Goal: Find specific page/section: Find specific page/section

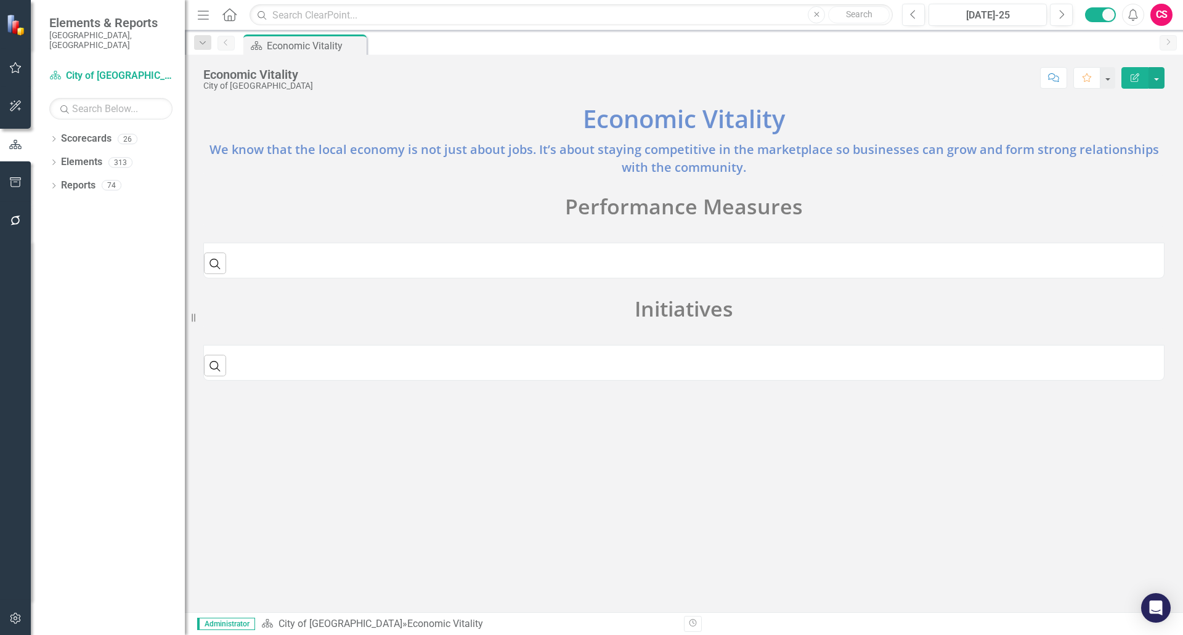
click at [638, 262] on div "Search ‹ Previous › Next" at bounding box center [684, 258] width 960 height 30
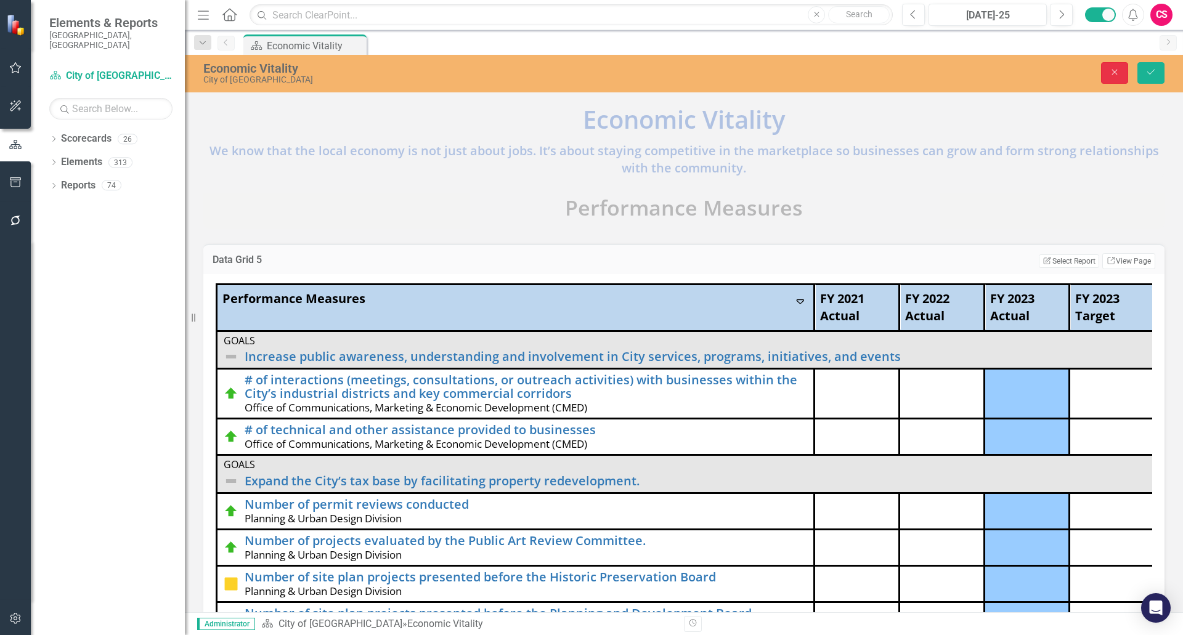
click at [1104, 71] on button "Close" at bounding box center [1114, 73] width 27 height 22
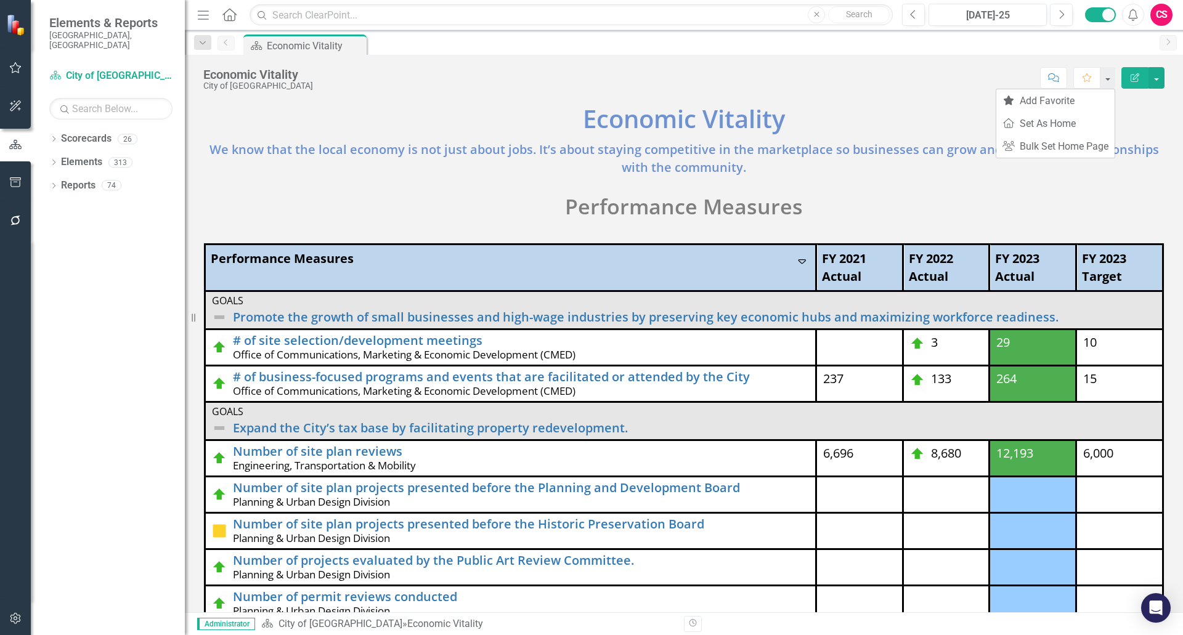
click at [898, 59] on div "Economic Vitality City of Hollywood Score: N/A [DATE]-25 Completed Comment Favo…" at bounding box center [684, 73] width 998 height 37
click at [1002, 237] on div "Performance Measures Sort Descending FY 2021 Actual FY 2022 Actual FY 2023 Actu…" at bounding box center [684, 489] width 980 height 524
click at [1017, 246] on th "FY 2023 Actual" at bounding box center [1032, 268] width 87 height 47
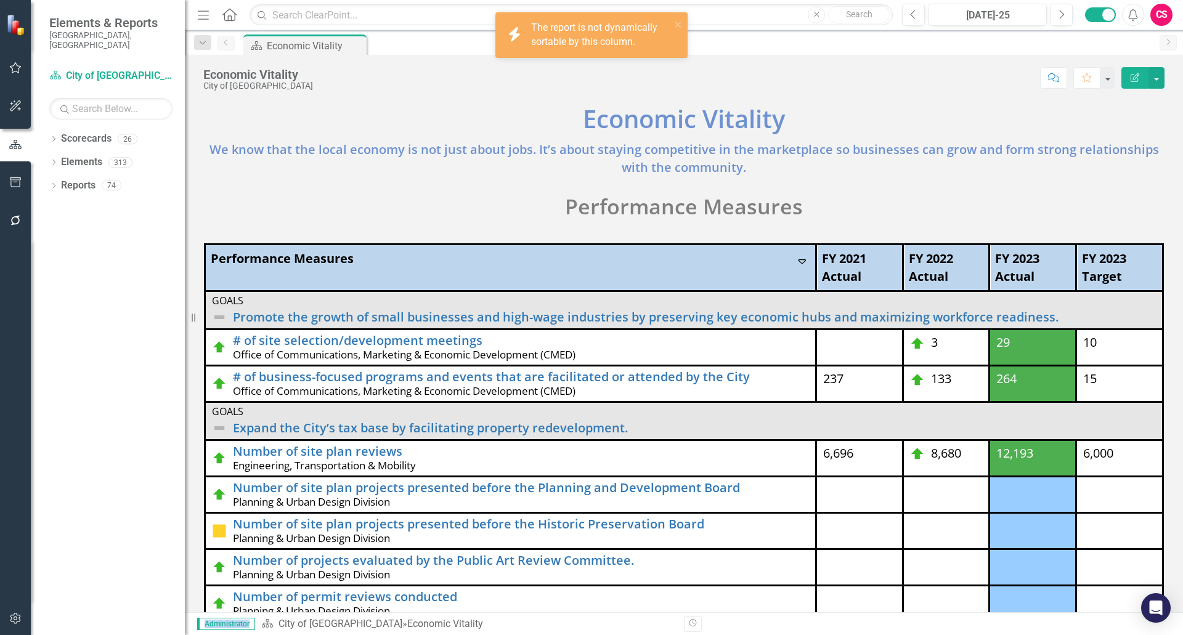
click at [1017, 246] on th "FY 2023 Actual" at bounding box center [1032, 268] width 87 height 47
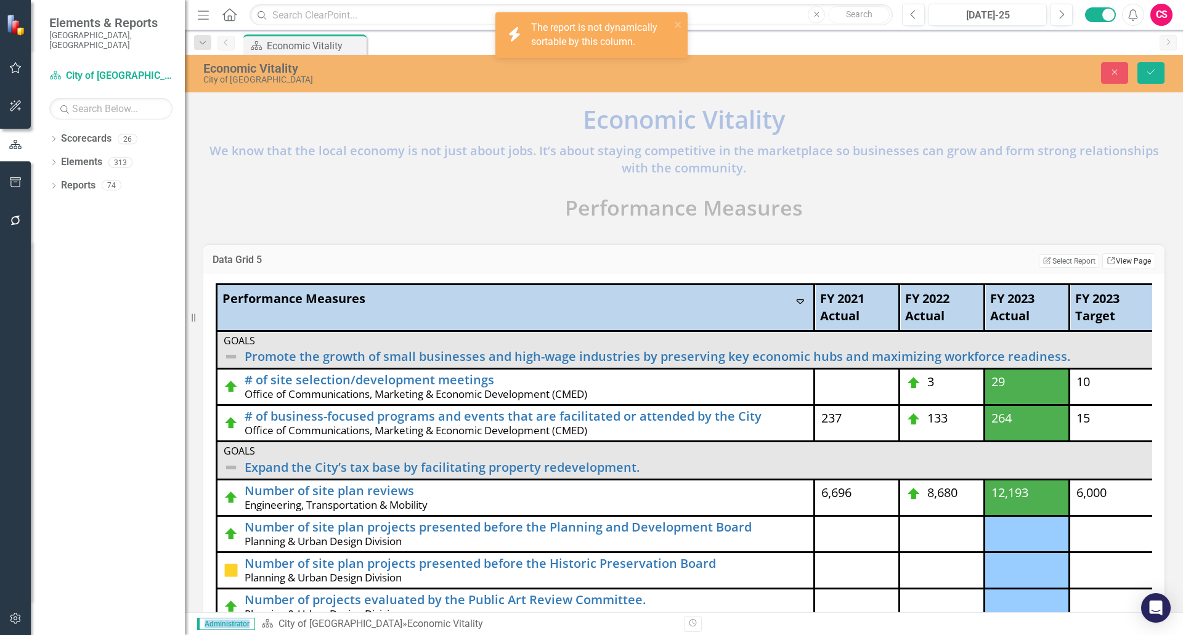
click at [1108, 260] on link "Link View Page" at bounding box center [1128, 261] width 53 height 16
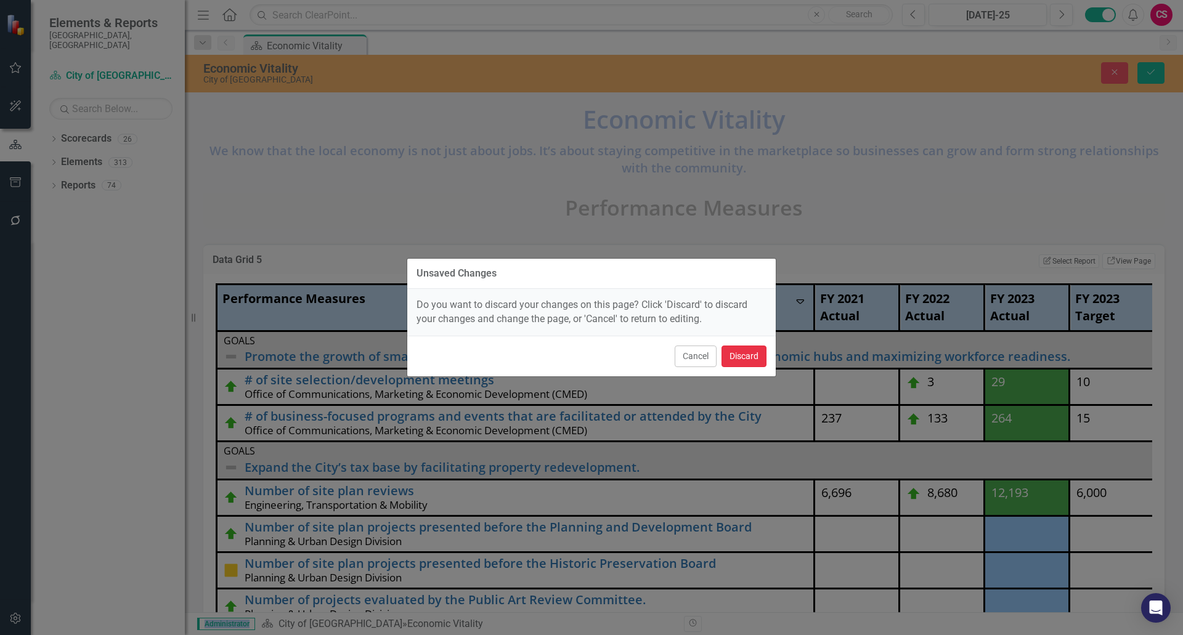
click at [749, 356] on button "Discard" at bounding box center [743, 357] width 45 height 22
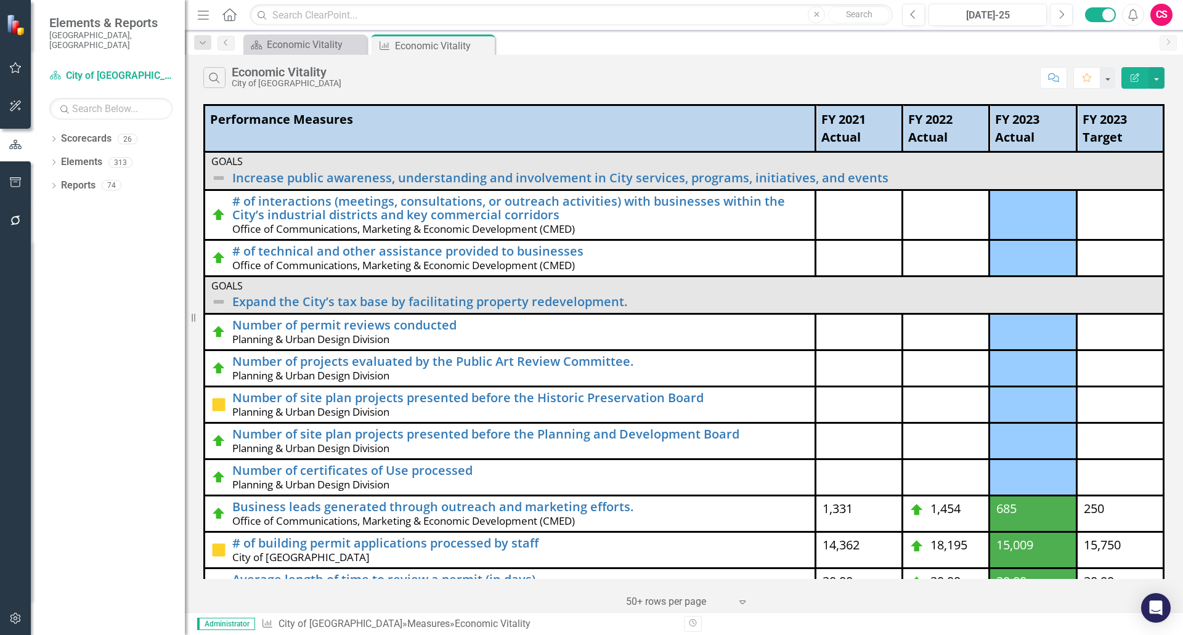
click at [1132, 78] on icon "Edit Report" at bounding box center [1134, 77] width 11 height 9
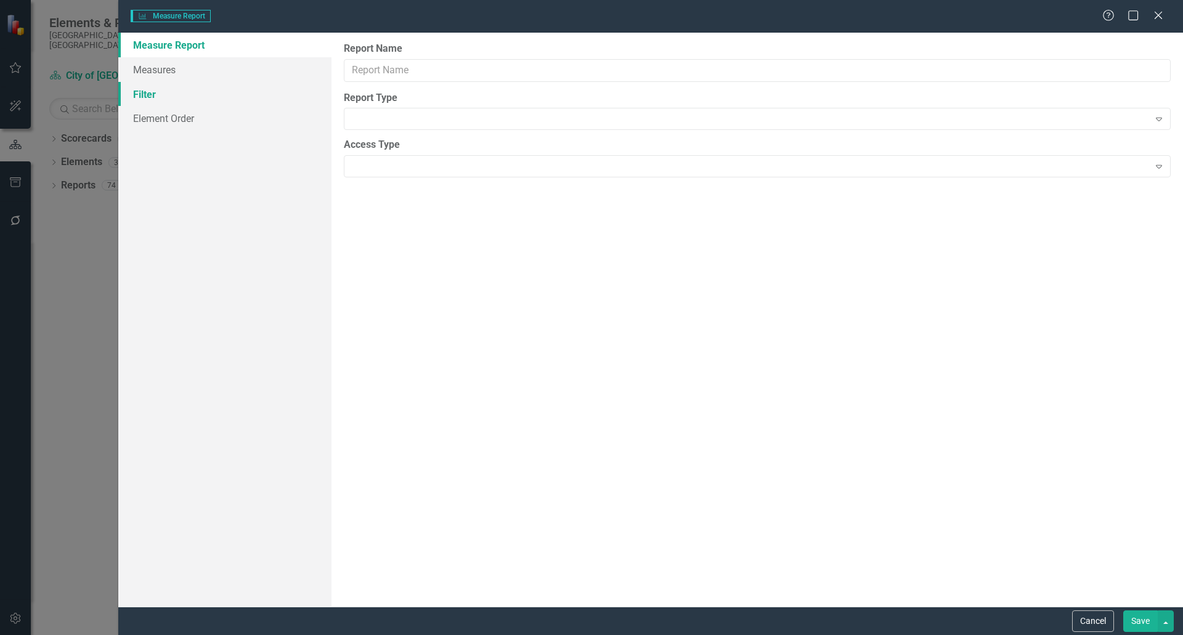
type input "Economic Vitality"
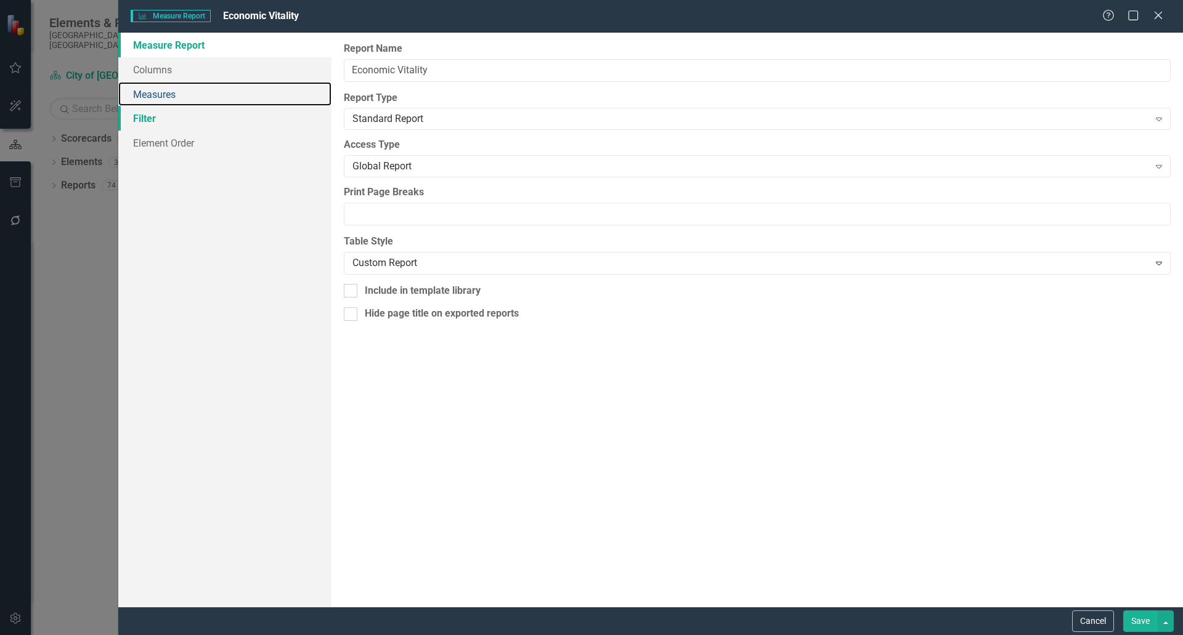
click at [198, 84] on link "Measures" at bounding box center [224, 94] width 213 height 25
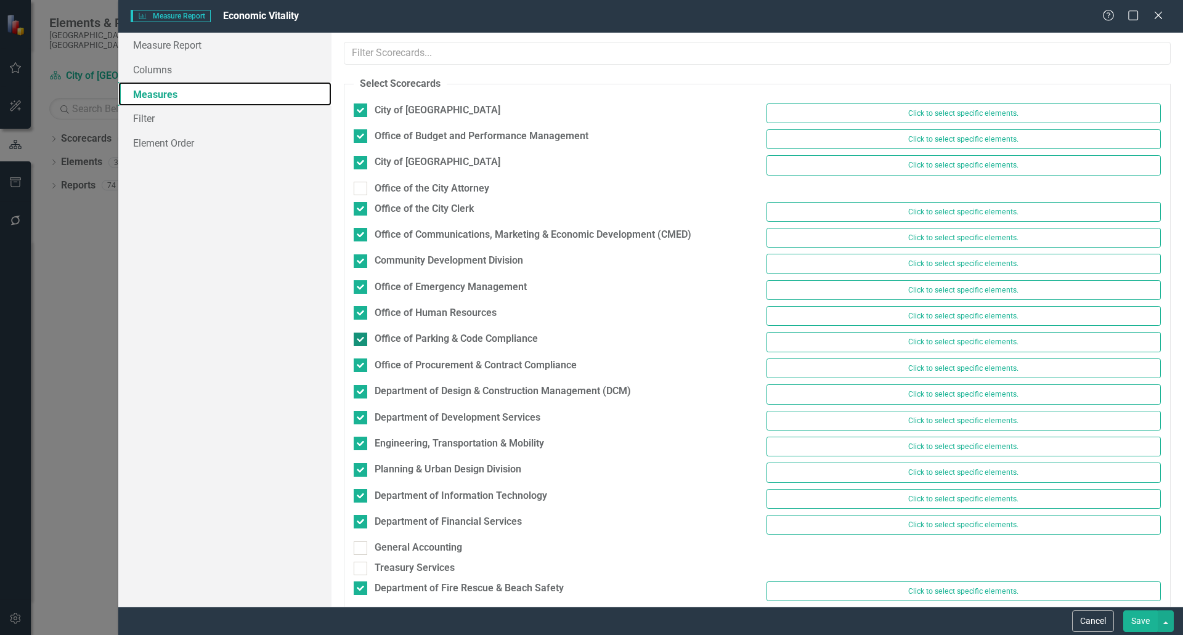
scroll to position [156, 0]
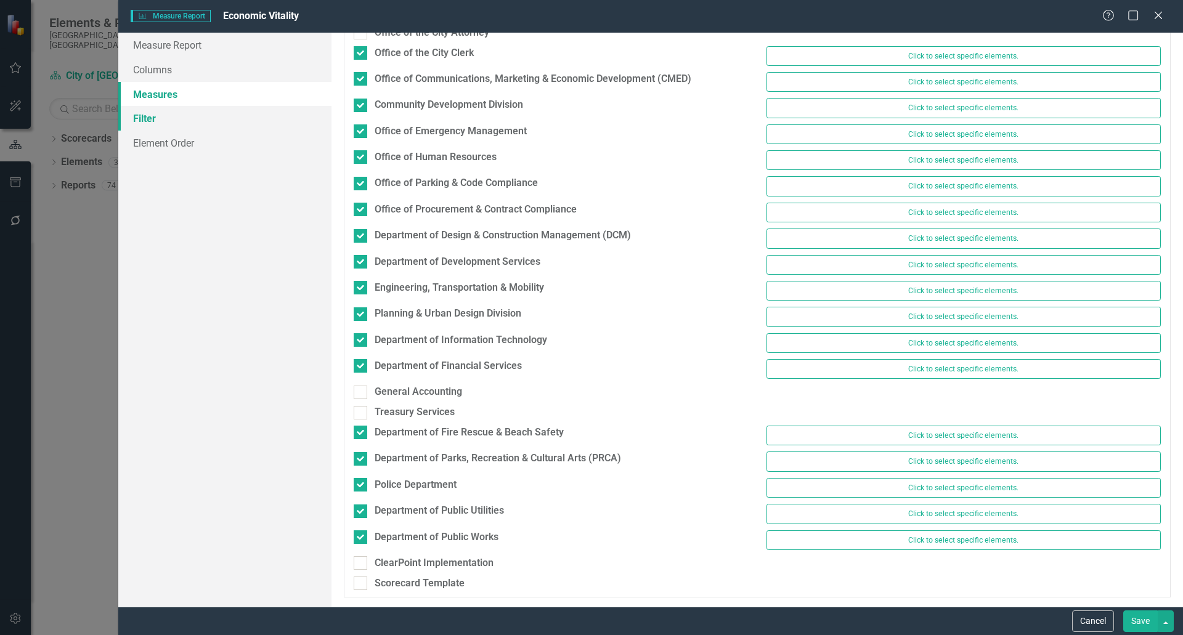
click at [188, 127] on link "Filter" at bounding box center [224, 118] width 213 height 25
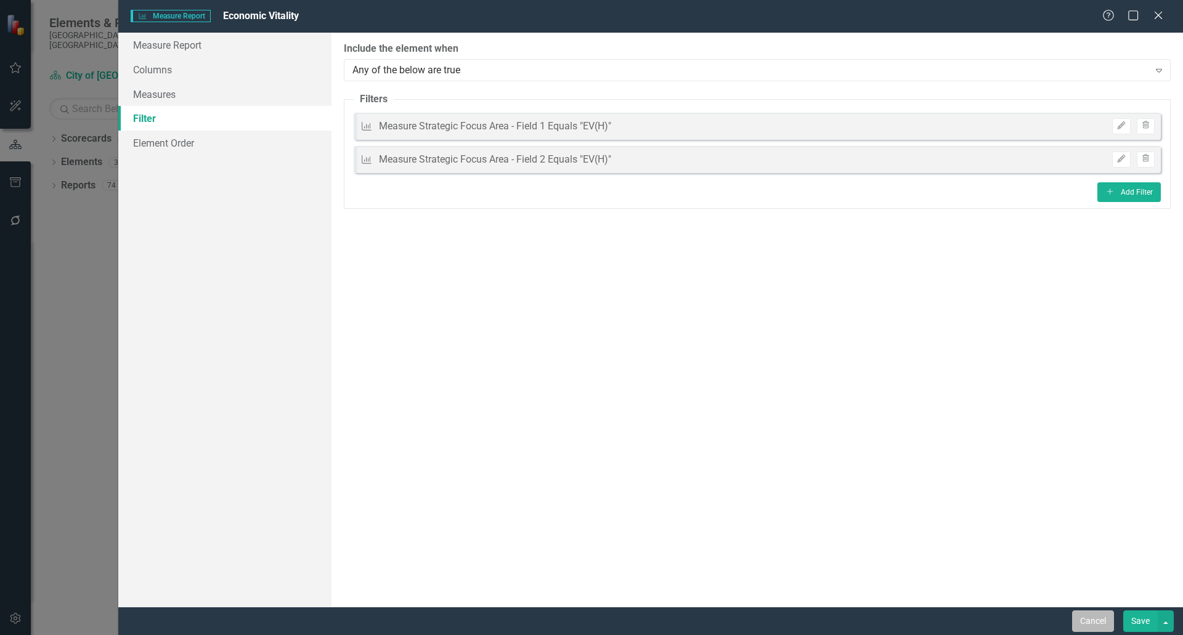
click at [1077, 622] on button "Cancel" at bounding box center [1093, 622] width 42 height 22
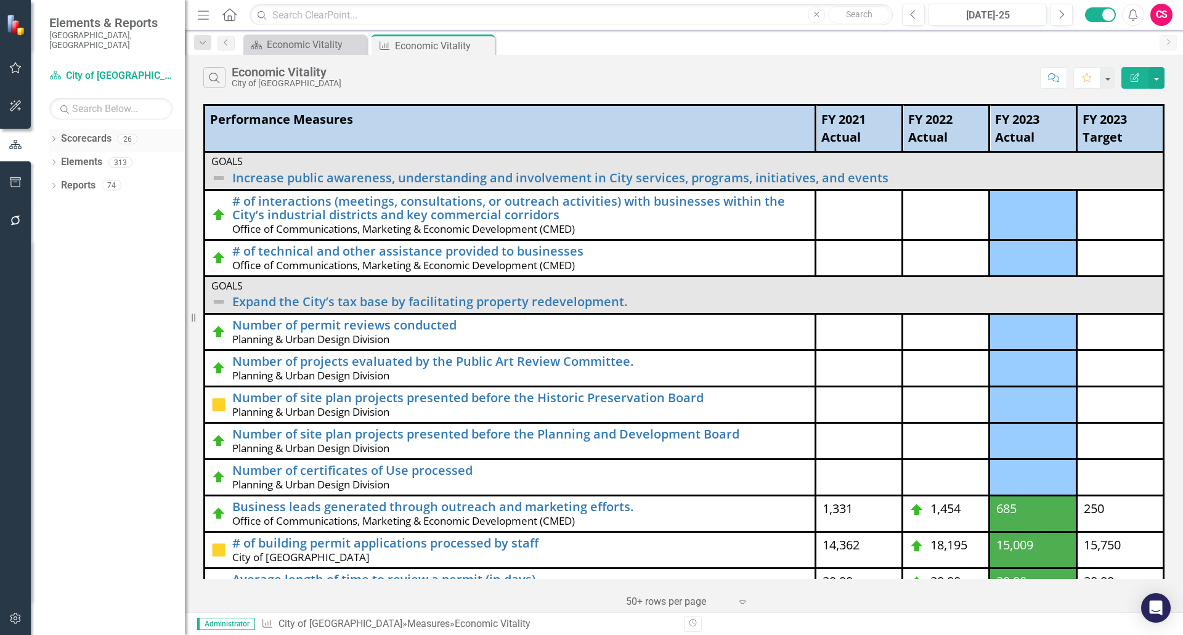
click at [86, 136] on link "Scorecards" at bounding box center [86, 139] width 51 height 14
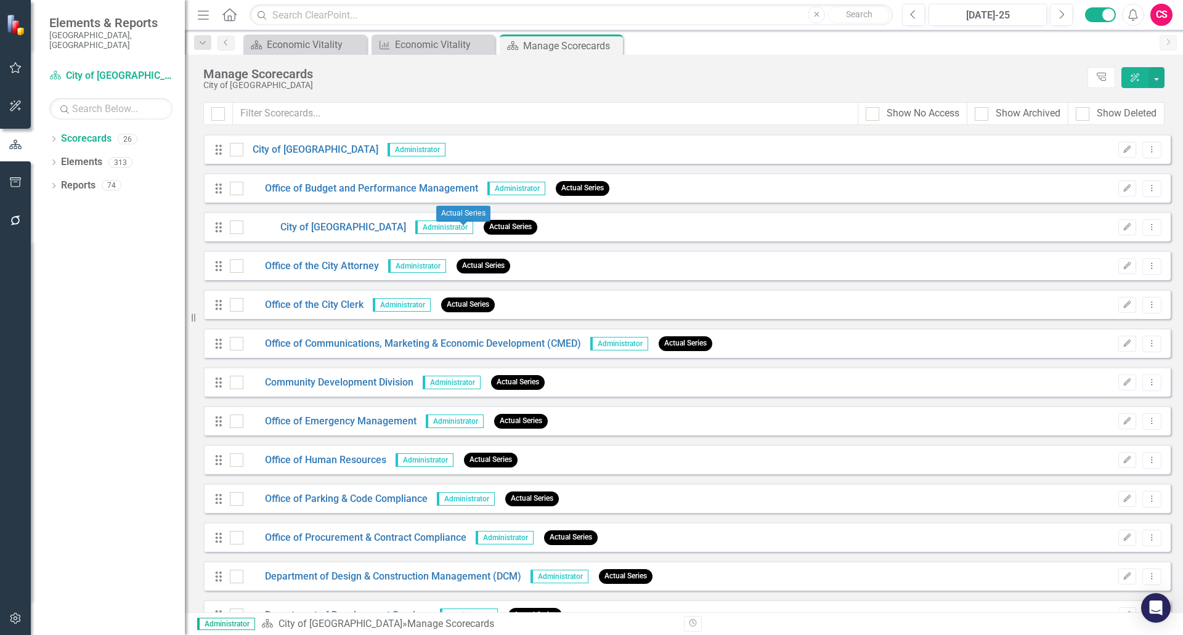
click at [484, 229] on span "Actual Series" at bounding box center [511, 227] width 54 height 14
click at [299, 230] on link "City of [GEOGRAPHIC_DATA]" at bounding box center [324, 228] width 163 height 14
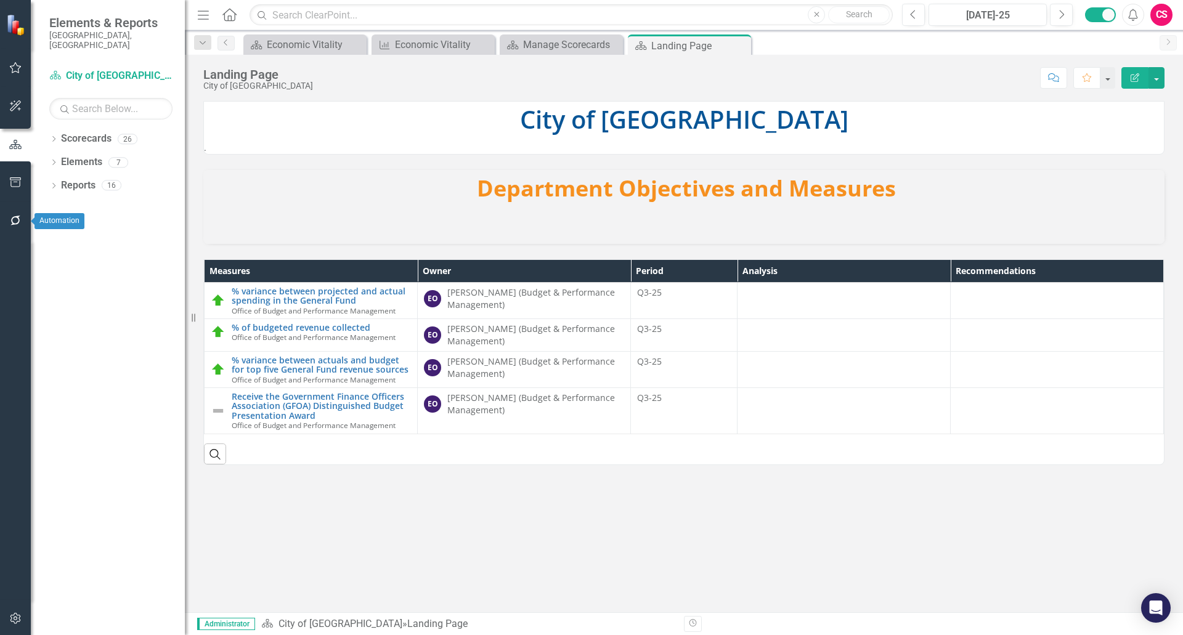
click at [16, 221] on icon "button" at bounding box center [15, 221] width 13 height 10
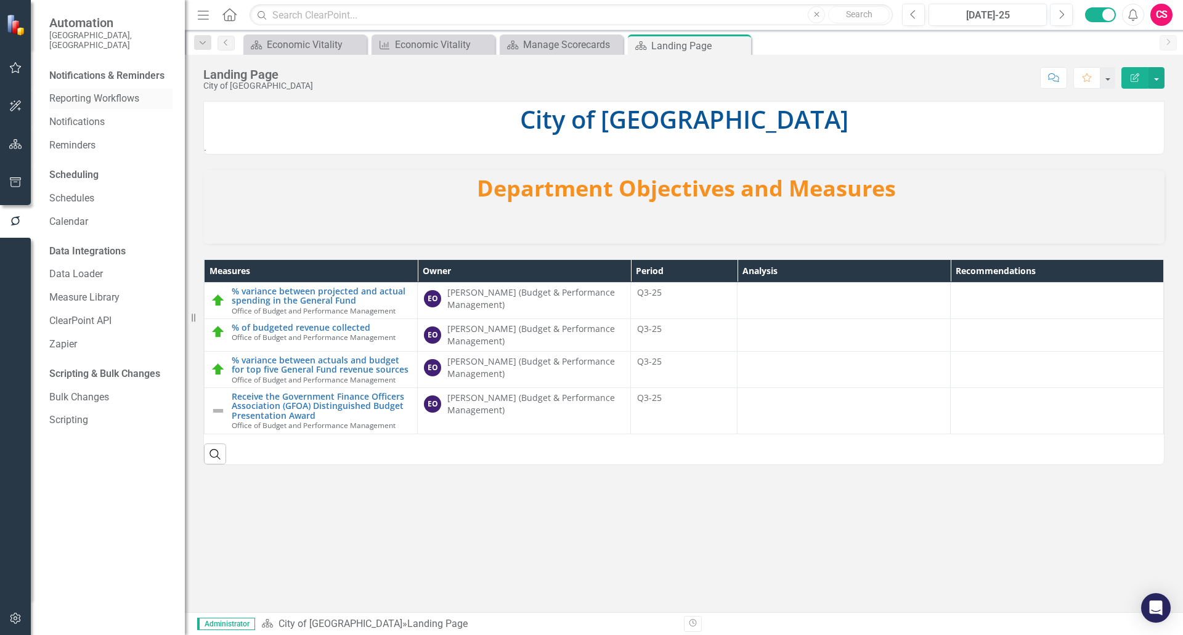
click at [78, 92] on link "Reporting Workflows" at bounding box center [110, 99] width 123 height 14
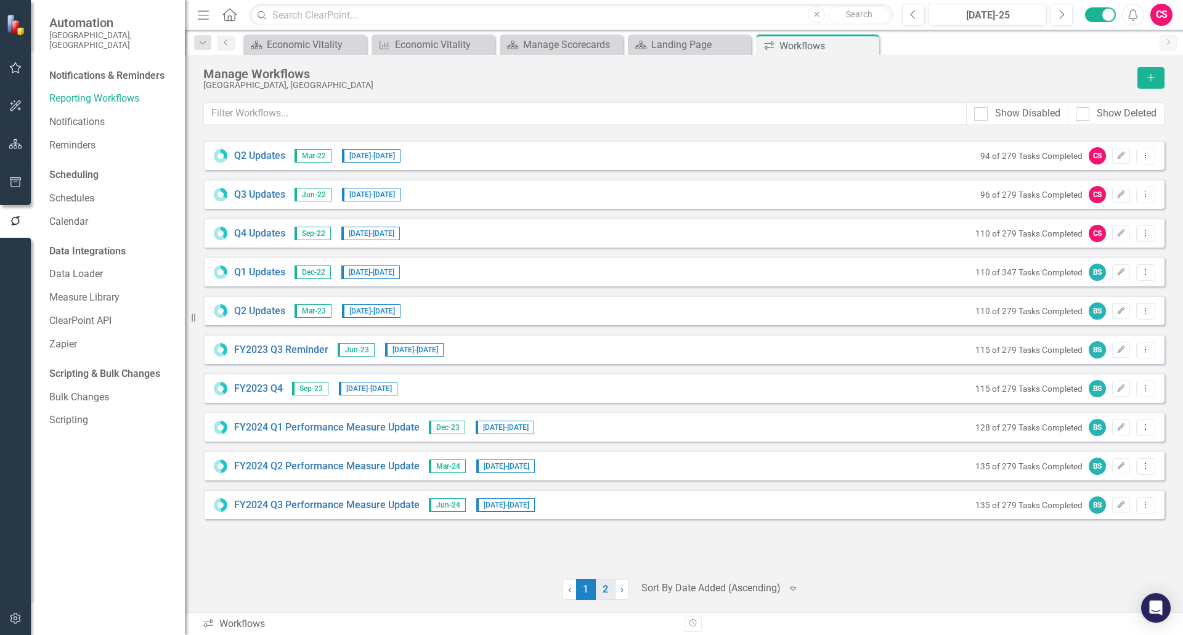
click at [607, 598] on link "2" at bounding box center [606, 589] width 20 height 21
